Goal: Transaction & Acquisition: Book appointment/travel/reservation

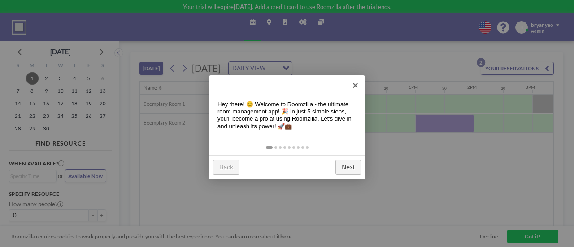
scroll to position [0, 612]
click at [352, 166] on link "Next" at bounding box center [348, 167] width 26 height 15
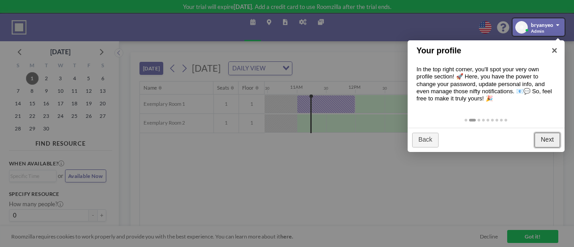
click at [546, 137] on link "Next" at bounding box center [547, 140] width 26 height 15
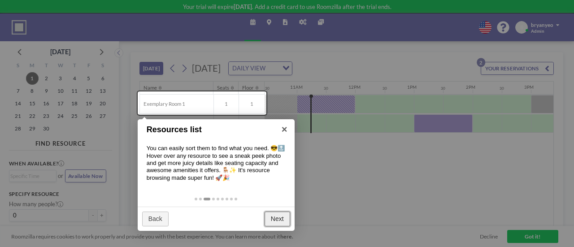
click at [274, 217] on link "Next" at bounding box center [277, 219] width 26 height 15
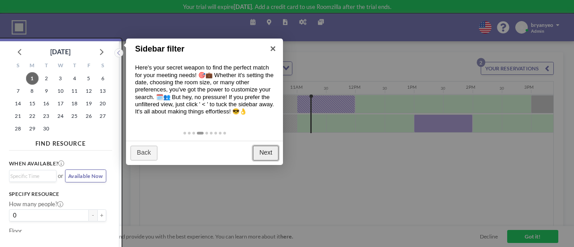
scroll to position [2, 0]
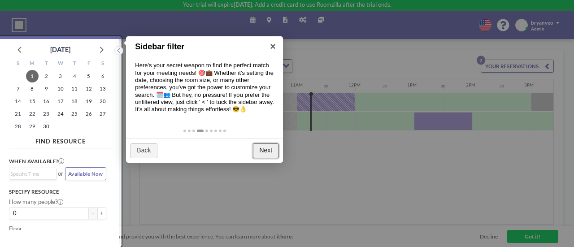
click at [260, 153] on link "Next" at bounding box center [266, 150] width 26 height 15
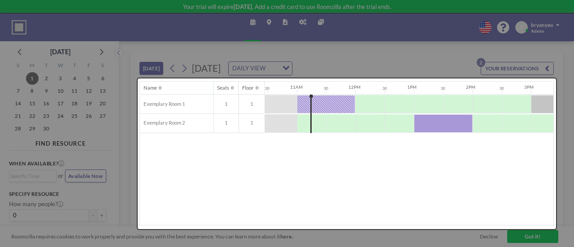
scroll to position [0, 0]
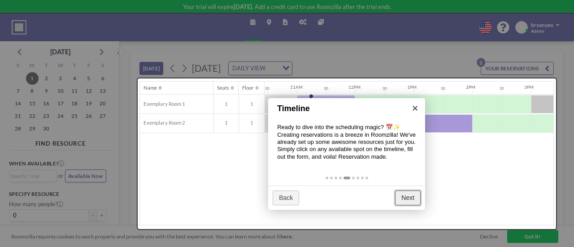
click at [403, 195] on link "Next" at bounding box center [408, 198] width 26 height 15
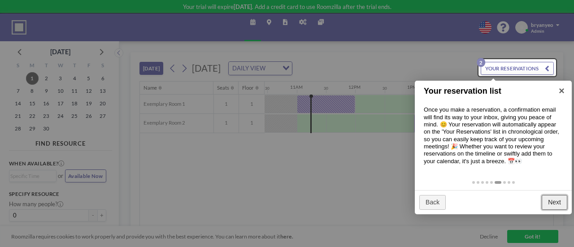
click at [561, 199] on link "Next" at bounding box center [555, 202] width 26 height 15
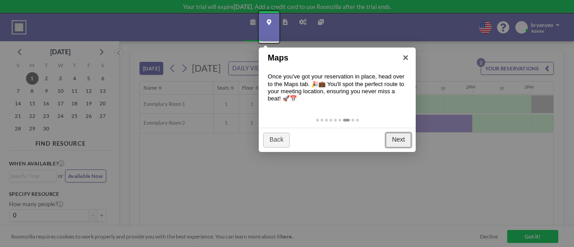
click at [396, 138] on link "Next" at bounding box center [399, 140] width 26 height 15
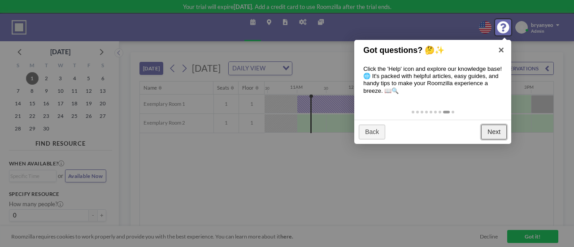
click at [491, 138] on link "Next" at bounding box center [494, 132] width 26 height 15
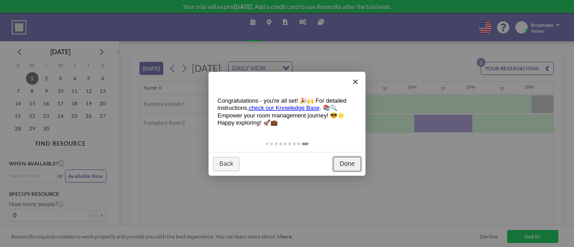
click at [344, 157] on link "Done" at bounding box center [347, 164] width 28 height 15
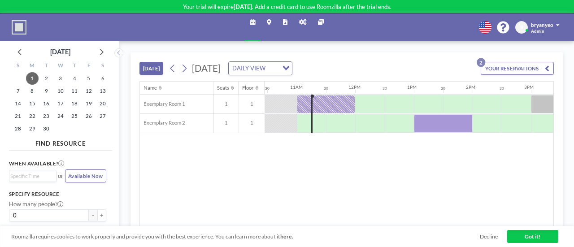
click at [487, 235] on link "Decline" at bounding box center [489, 236] width 18 height 7
click at [520, 236] on link "Got it!" at bounding box center [532, 236] width 51 height 13
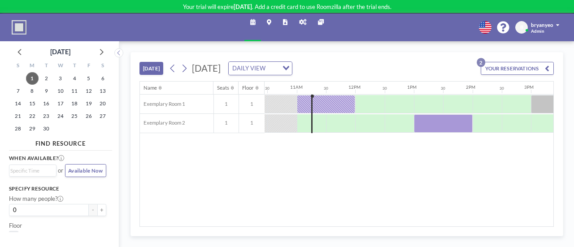
scroll to position [0, 0]
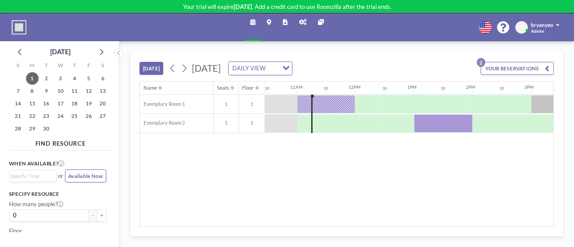
click at [550, 29] on div "bryanyeo Admin" at bounding box center [545, 27] width 29 height 13
click at [43, 76] on span "2" at bounding box center [46, 78] width 13 height 13
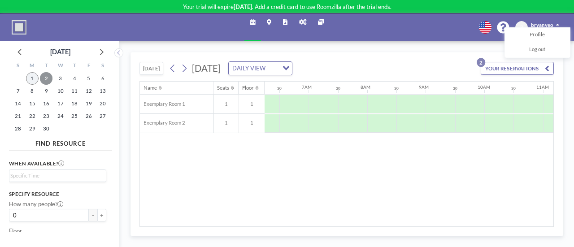
scroll to position [0, 433]
click at [32, 77] on span "1" at bounding box center [32, 78] width 13 height 13
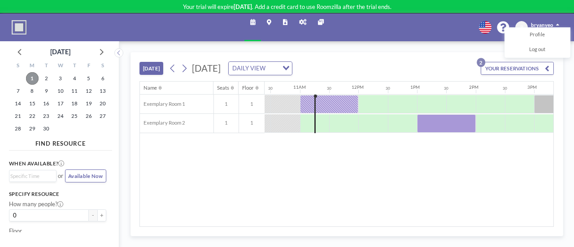
scroll to position [0, 612]
click at [282, 192] on div "Name Seats Floor 12AM 30 1AM 30 2AM 30 3AM 30 4AM 30 5AM 30 6AM 30 7AM 30 8AM 3…" at bounding box center [346, 154] width 413 height 145
click at [305, 20] on icon at bounding box center [302, 22] width 7 height 6
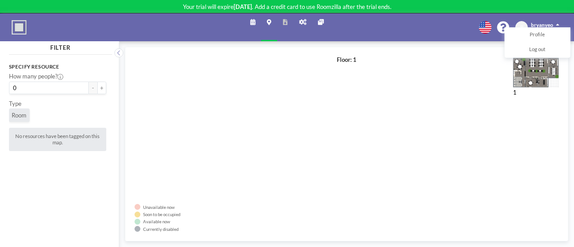
click at [318, 21] on icon at bounding box center [321, 22] width 6 height 6
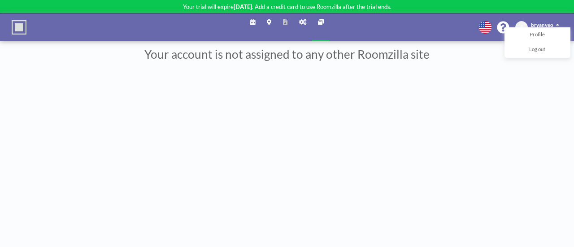
click at [251, 23] on icon at bounding box center [252, 22] width 5 height 6
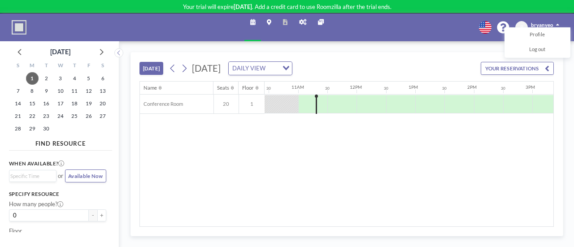
scroll to position [0, 612]
click at [278, 67] on div "DAILY VIEW" at bounding box center [253, 68] width 49 height 12
click at [322, 89] on li "WEEKLY VIEW" at bounding box center [344, 92] width 71 height 11
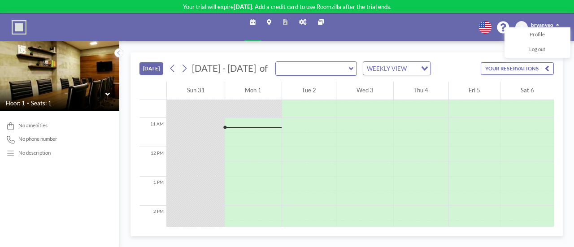
scroll to position [306, 0]
click at [340, 69] on input "text" at bounding box center [312, 68] width 73 height 13
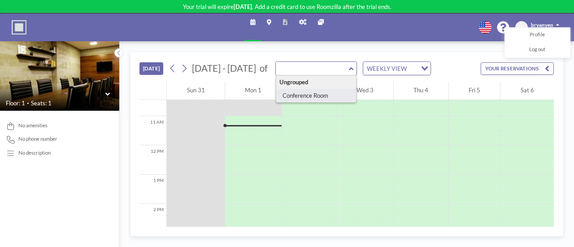
type input "Conference Room"
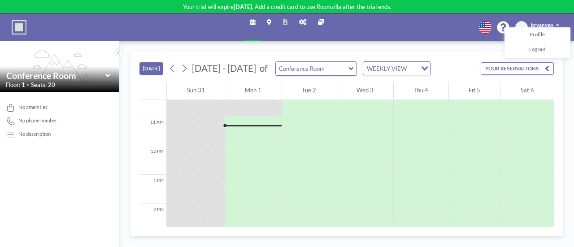
click at [373, 65] on div "WEEKLY VIEW" at bounding box center [389, 68] width 53 height 12
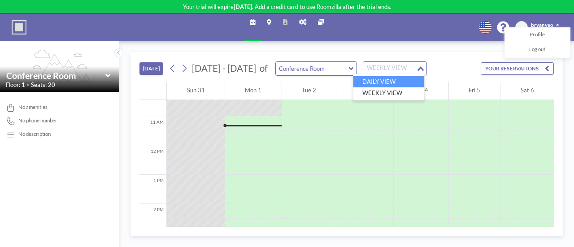
click at [364, 80] on li "DAILY VIEW" at bounding box center [388, 81] width 71 height 11
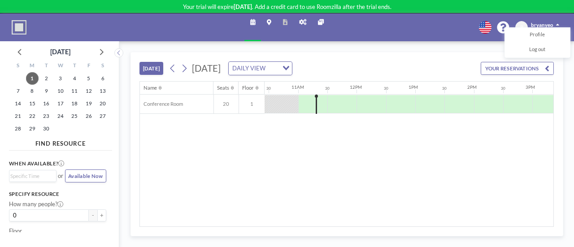
scroll to position [0, 612]
click at [82, 172] on button "Available Now" at bounding box center [85, 175] width 41 height 13
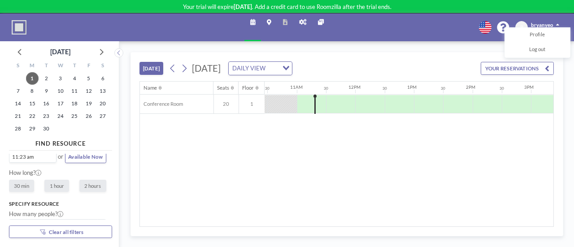
scroll to position [0, 0]
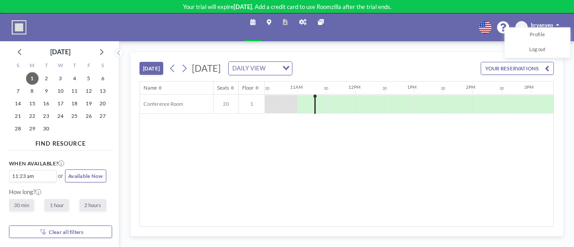
click at [74, 230] on span "Clear all filters" at bounding box center [66, 232] width 35 height 6
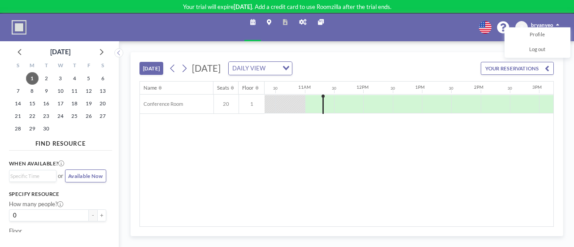
scroll to position [0, 612]
click at [536, 35] on span "Profile" at bounding box center [536, 34] width 15 height 7
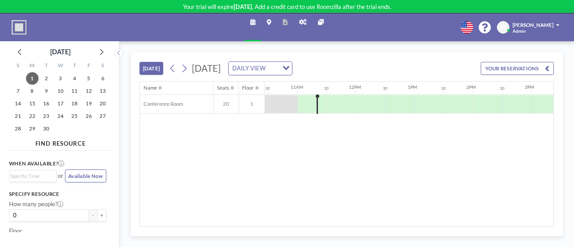
scroll to position [0, 612]
click at [542, 28] on div "Bryan Yeo Admin" at bounding box center [535, 27] width 47 height 13
click at [539, 33] on span "Profile" at bounding box center [536, 34] width 15 height 7
click at [550, 24] on span "[PERSON_NAME]" at bounding box center [532, 25] width 41 height 6
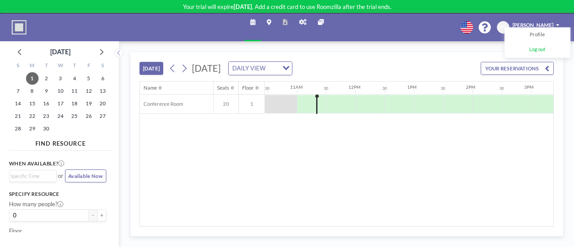
click at [536, 48] on span "Log out" at bounding box center [537, 49] width 16 height 7
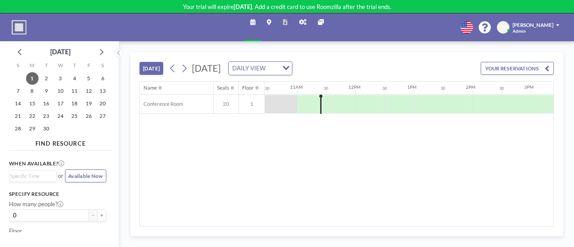
click at [155, 68] on button "[DATE]" at bounding box center [150, 68] width 23 height 13
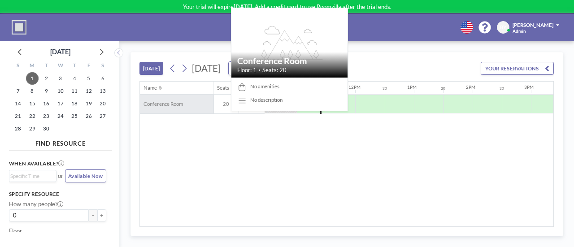
click at [196, 104] on div "Conference Room" at bounding box center [176, 104] width 73 height 19
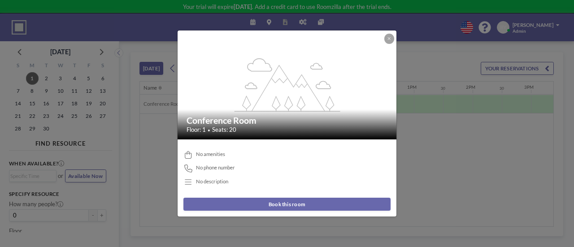
click at [269, 203] on button "Book this room" at bounding box center [286, 204] width 207 height 13
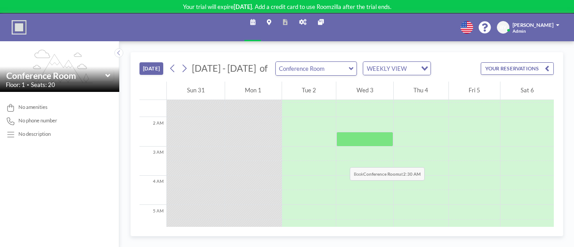
scroll to position [0, 0]
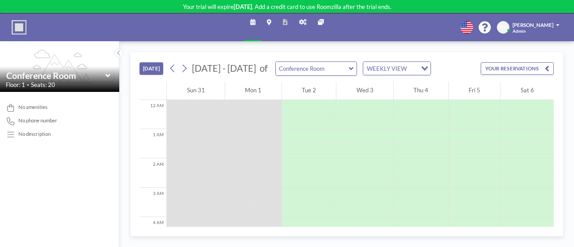
click at [106, 74] on icon at bounding box center [107, 75] width 4 height 3
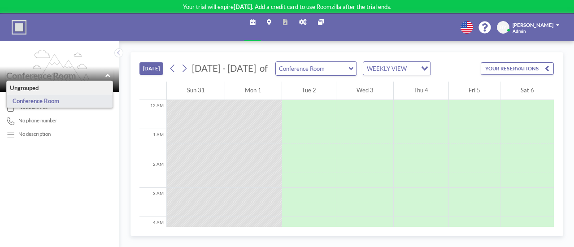
type input "Conference Room"
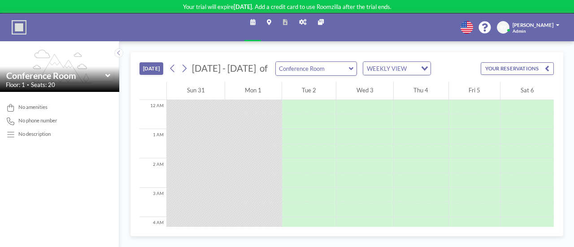
click at [305, 23] on icon at bounding box center [302, 22] width 7 height 6
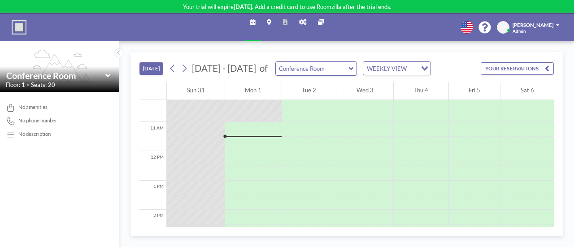
scroll to position [306, 0]
click at [349, 67] on icon at bounding box center [351, 68] width 4 height 3
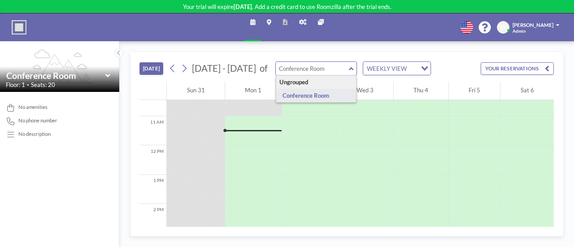
click at [347, 54] on div "[DATE] [DATE] - [DATE] of Ungrouped Conference Room WEEKLY VIEW Loading... YOUR…" at bounding box center [346, 66] width 414 height 29
click at [230, 50] on div "[DATE] [DATE] - [DATE] of Ungrouped Conference Room WEEKLY VIEW Loading... YOUR…" at bounding box center [346, 144] width 455 height 206
click at [302, 49] on div "TODAY Aug - Sep 2025 of Ungrouped Conference Room WEEKLY VIEW Loading... YOUR R…" at bounding box center [346, 144] width 455 height 206
click at [473, 26] on icon at bounding box center [466, 27] width 13 height 13
click at [446, 27] on div at bounding box center [287, 123] width 574 height 247
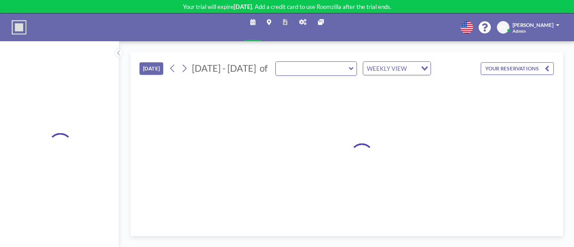
type input "Conference Room"
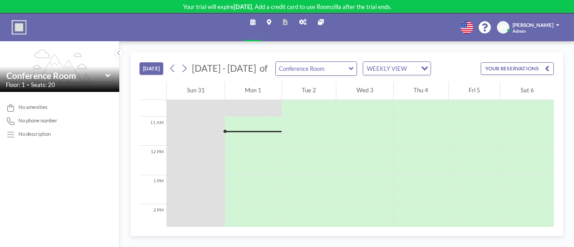
scroll to position [306, 0]
click at [354, 91] on div "Wed 3" at bounding box center [364, 91] width 57 height 18
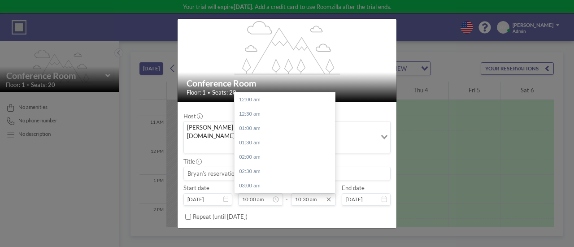
scroll to position [301, 0]
click at [275, 107] on div "11:00 am" at bounding box center [286, 114] width 105 height 14
type input "11:00 am"
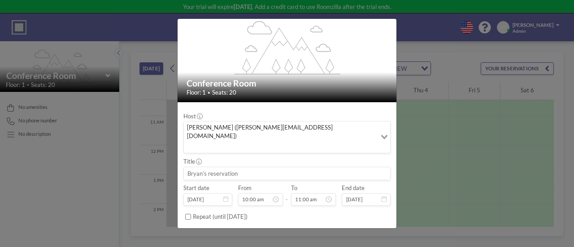
click at [215, 167] on input at bounding box center [287, 173] width 206 height 13
click at [247, 167] on input at bounding box center [287, 173] width 206 height 13
type input "PwC <> SCCA"
click at [370, 229] on button "BOOK NOW" at bounding box center [372, 235] width 37 height 13
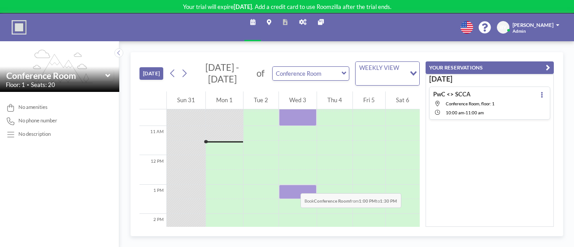
click at [290, 185] on div at bounding box center [298, 192] width 38 height 15
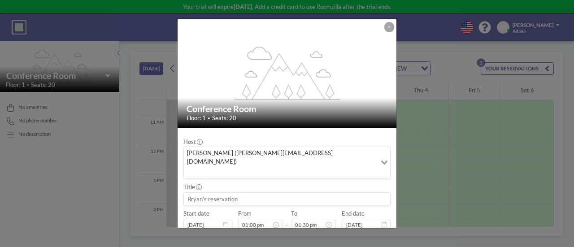
click at [218, 193] on input at bounding box center [287, 199] width 206 height 13
paste input "Lexplosion <> SCCA"
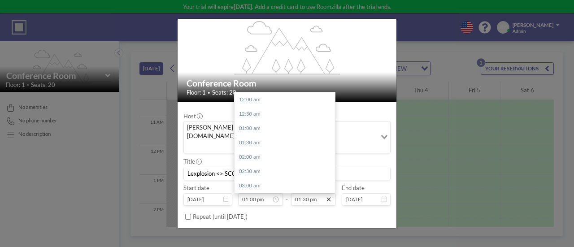
scroll to position [387, 0]
type input "Lexplosion <> SCCA"
click at [266, 107] on div "02:00 pm" at bounding box center [286, 114] width 105 height 14
type input "02:00 pm"
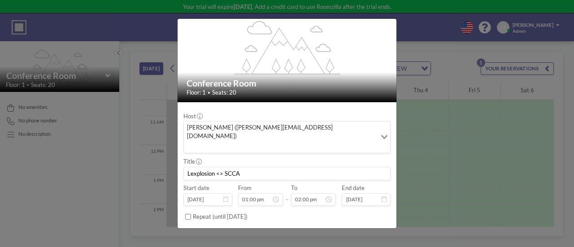
click at [361, 229] on button "BOOK NOW" at bounding box center [372, 235] width 37 height 13
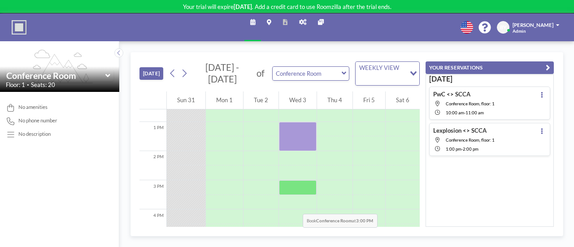
scroll to position [395, 0]
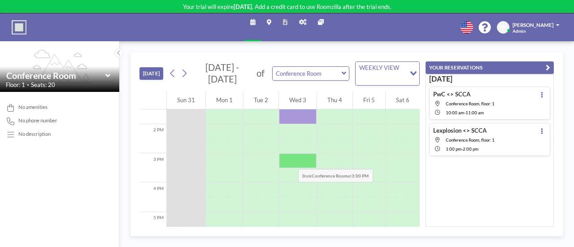
click at [288, 159] on div at bounding box center [298, 160] width 38 height 15
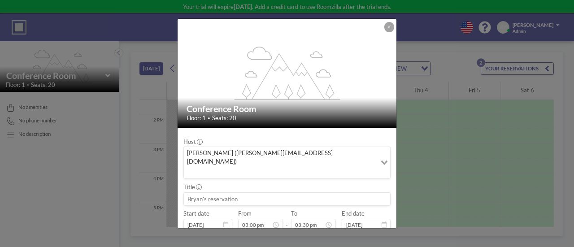
scroll to position [26, 0]
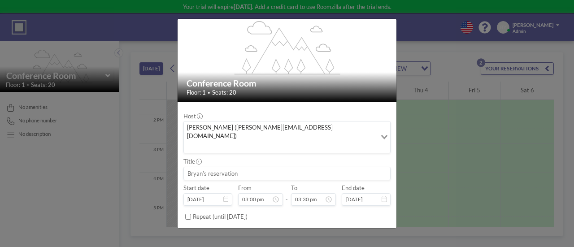
click at [235, 167] on input at bounding box center [287, 173] width 206 height 13
paste input "Judiciary <> SCCA"
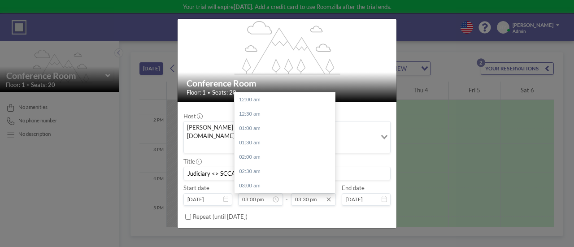
scroll to position [445, 0]
type input "Judiciary <> SCCA"
click at [310, 193] on input "03:30 pm" at bounding box center [313, 199] width 45 height 13
click at [270, 107] on div "04:00 pm" at bounding box center [286, 114] width 105 height 14
type input "04:00 pm"
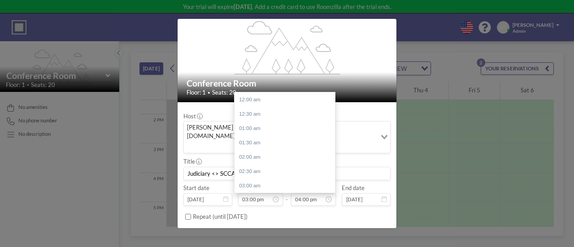
scroll to position [459, 0]
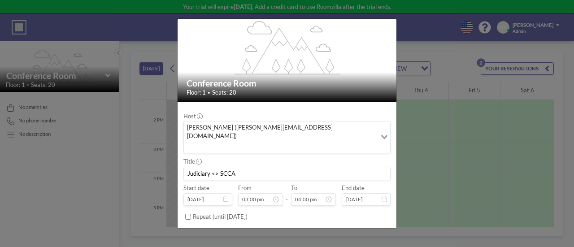
click at [354, 229] on button "BOOK NOW" at bounding box center [372, 235] width 37 height 13
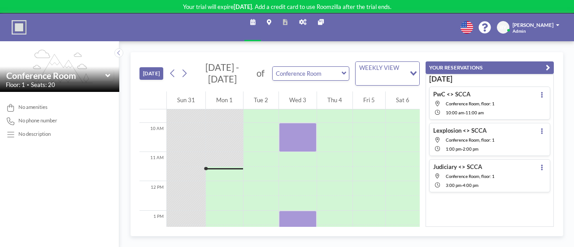
scroll to position [261, 0]
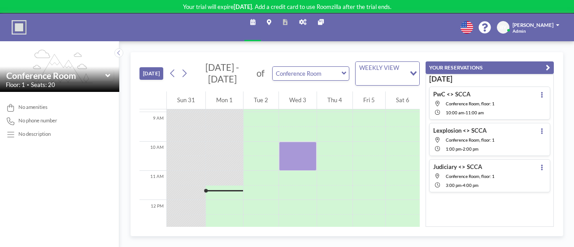
click at [306, 22] on icon at bounding box center [302, 22] width 7 height 6
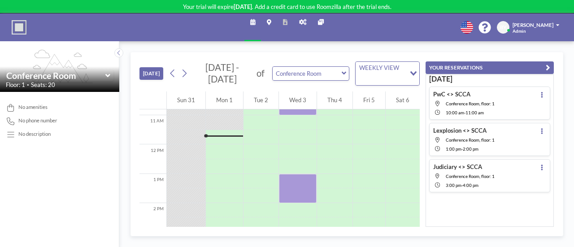
scroll to position [321, 0]
click at [559, 26] on div "BY [PERSON_NAME]" at bounding box center [529, 27] width 65 height 13
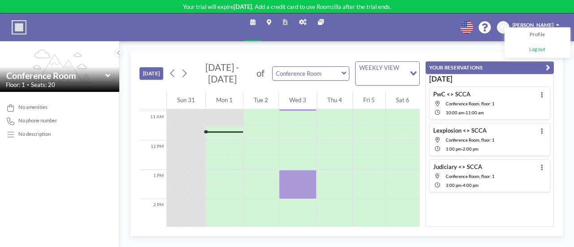
click at [533, 47] on span "Log out" at bounding box center [537, 49] width 16 height 7
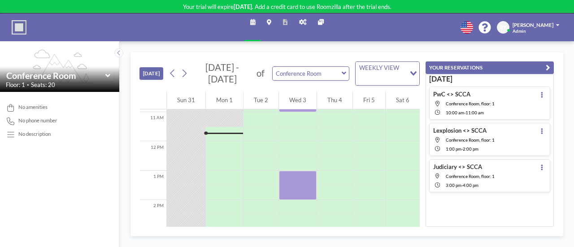
scroll to position [321, 0]
click at [304, 22] on icon at bounding box center [302, 22] width 7 height 6
